Goal: Task Accomplishment & Management: Complete application form

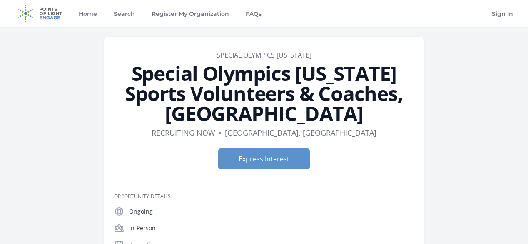
scroll to position [36, 0]
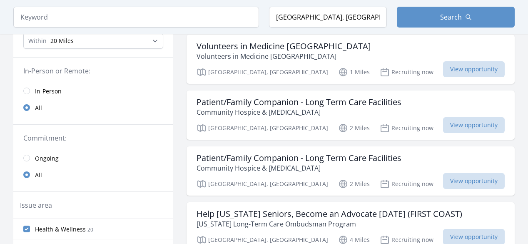
scroll to position [95, 0]
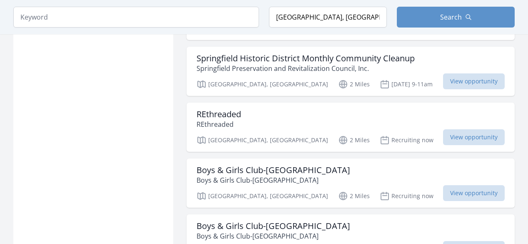
scroll to position [988, 0]
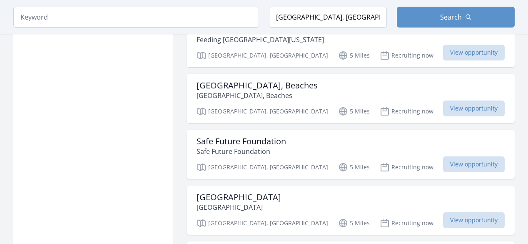
scroll to position [1987, 0]
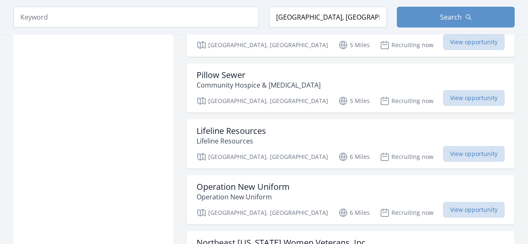
scroll to position [2331, 0]
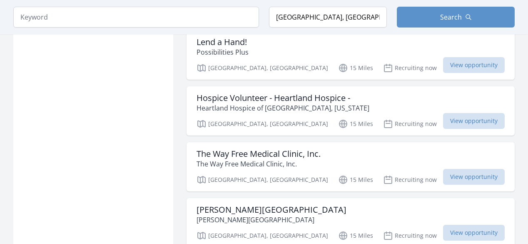
scroll to position [4281, 0]
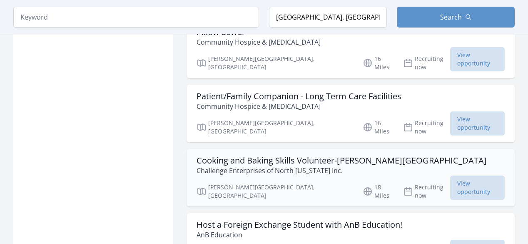
scroll to position [4680, 0]
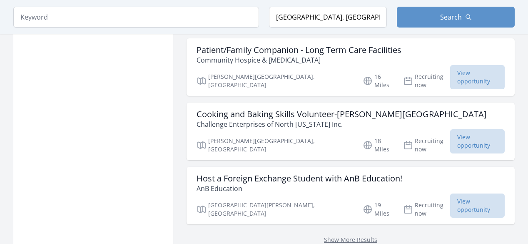
scroll to position [4800, 0]
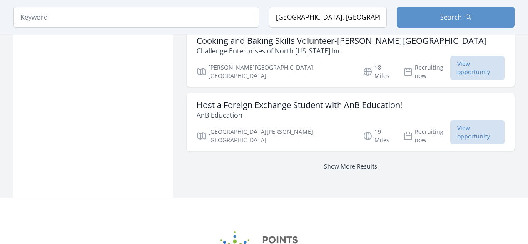
click at [344, 162] on link "Show More Results" at bounding box center [350, 166] width 53 height 8
click at [333, 162] on link "Show More Results" at bounding box center [350, 166] width 53 height 8
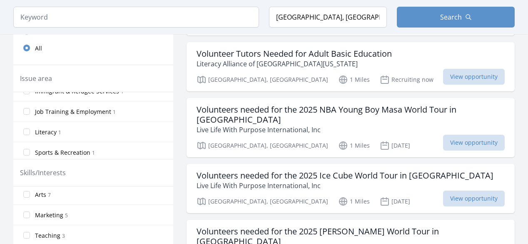
scroll to position [20, 0]
click at [139, 200] on label "Arts 7" at bounding box center [93, 197] width 160 height 17
click at [30, 200] on input "Arts 7" at bounding box center [26, 197] width 7 height 7
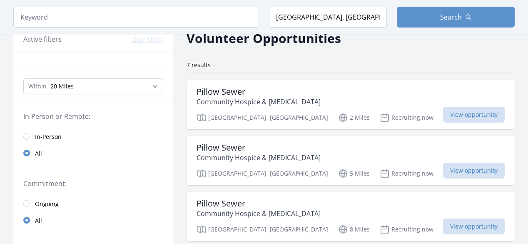
scroll to position [41, 0]
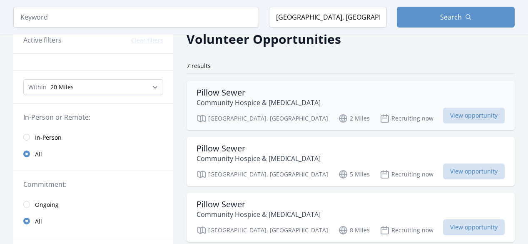
click at [236, 91] on h3 "Pillow Sewer" at bounding box center [259, 92] width 124 height 10
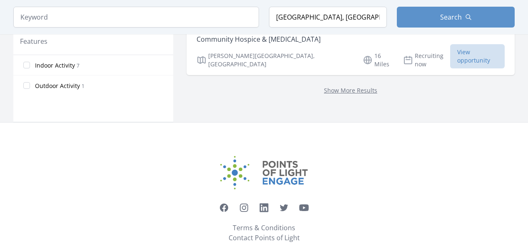
scroll to position [459, 0]
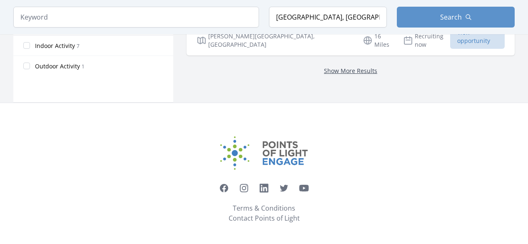
click at [324, 67] on link "Show More Results" at bounding box center [350, 71] width 53 height 8
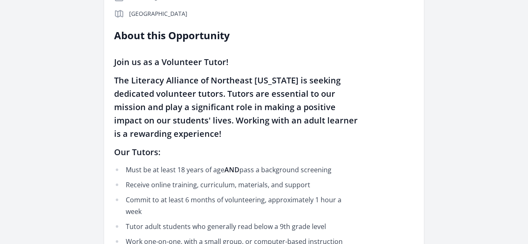
scroll to position [228, 0]
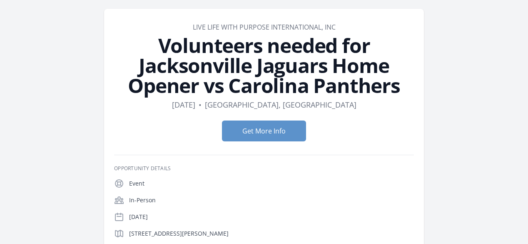
scroll to position [27, 0]
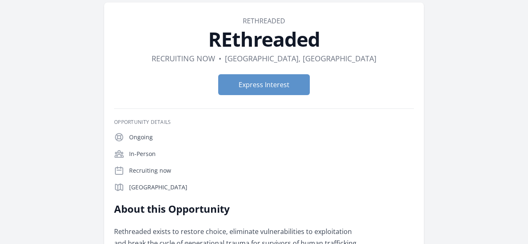
scroll to position [35, 0]
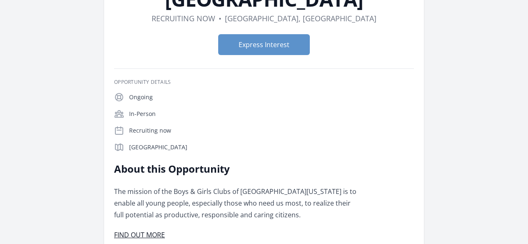
scroll to position [97, 0]
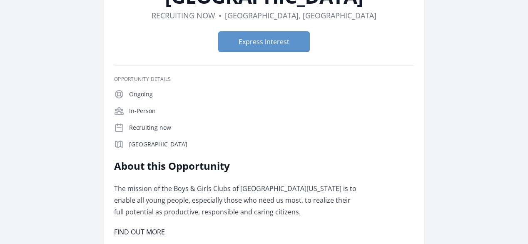
click at [165, 227] on link "FIND OUT MORE" at bounding box center [139, 231] width 51 height 9
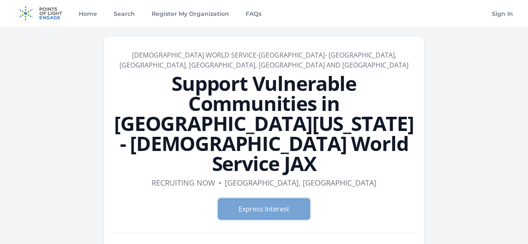
click at [265, 198] on button "Express Interest" at bounding box center [264, 208] width 92 height 21
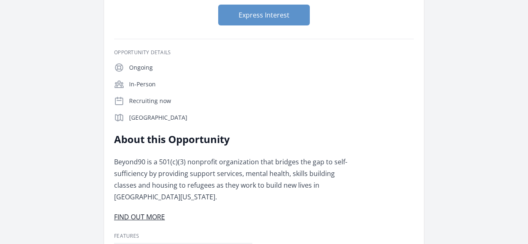
scroll to position [104, 0]
click at [165, 212] on link "FIND OUT MORE" at bounding box center [139, 216] width 51 height 9
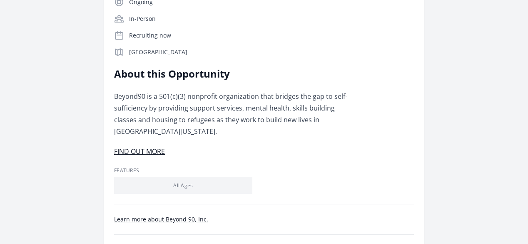
scroll to position [169, 0]
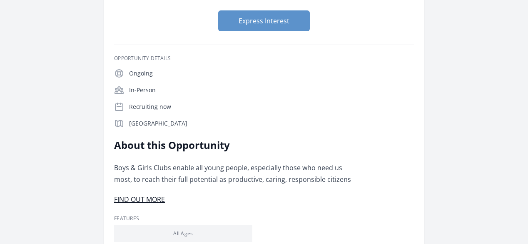
scroll to position [118, 0]
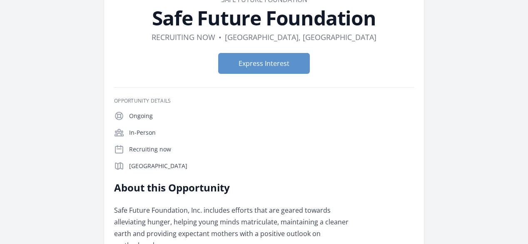
scroll to position [56, 0]
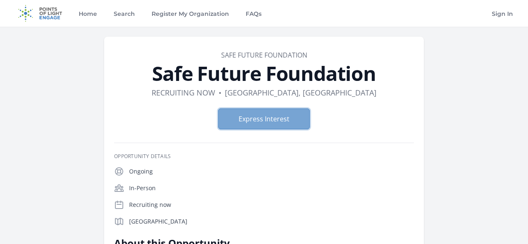
click at [271, 122] on button "Express Interest" at bounding box center [264, 118] width 92 height 21
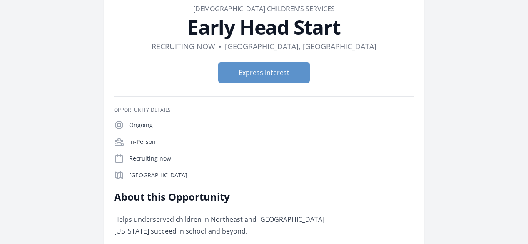
scroll to position [73, 0]
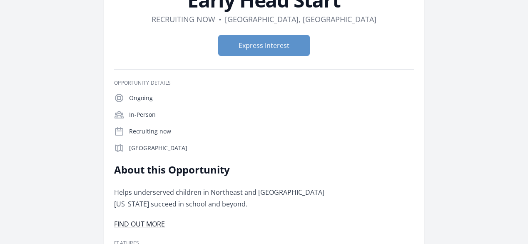
click at [165, 219] on link "FIND OUT MORE" at bounding box center [139, 223] width 51 height 9
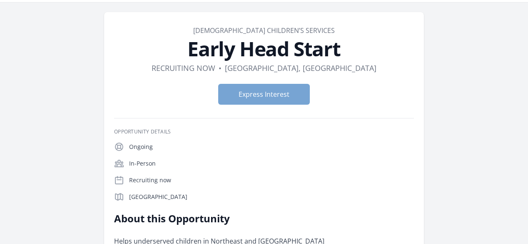
scroll to position [22, 0]
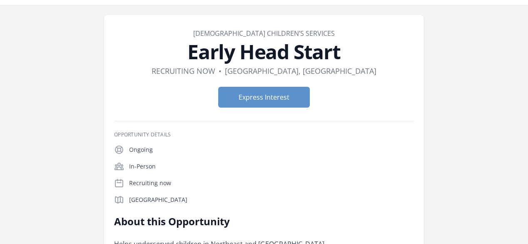
click at [114, 49] on h1 "Early Head Start" at bounding box center [264, 52] width 300 height 20
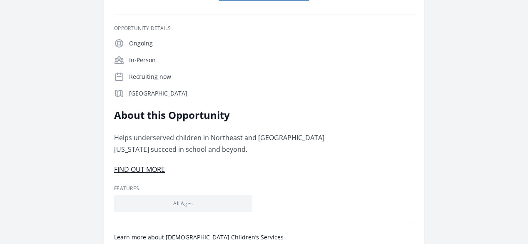
scroll to position [133, 0]
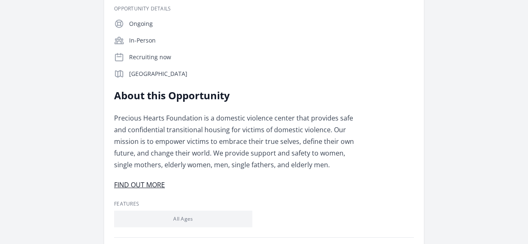
scroll to position [149, 0]
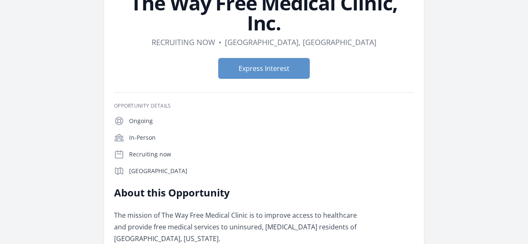
scroll to position [71, 0]
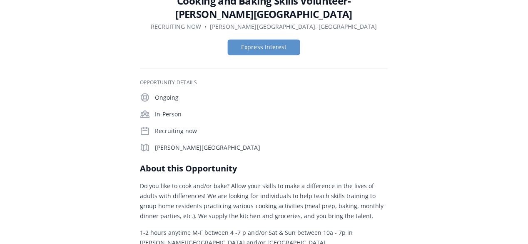
scroll to position [53, 0]
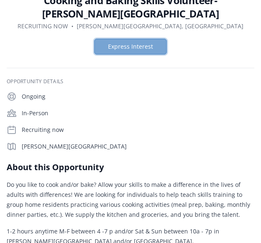
click at [153, 39] on button "Express Interest" at bounding box center [130, 47] width 72 height 16
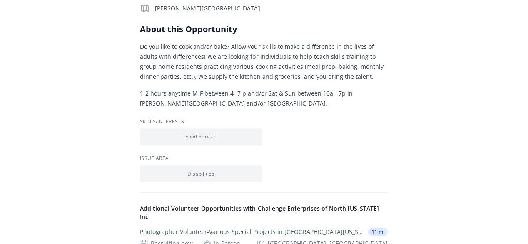
scroll to position [0, 0]
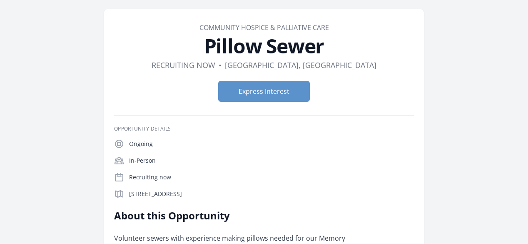
scroll to position [12, 0]
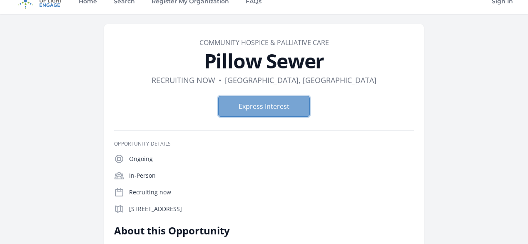
click at [245, 105] on button "Express Interest" at bounding box center [264, 106] width 92 height 21
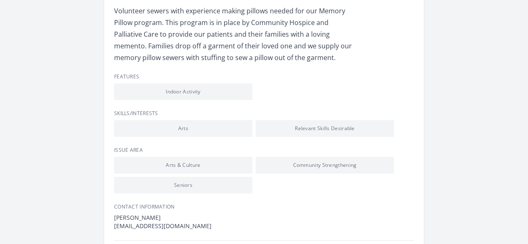
scroll to position [250, 0]
